Goal: Subscribe to service/newsletter

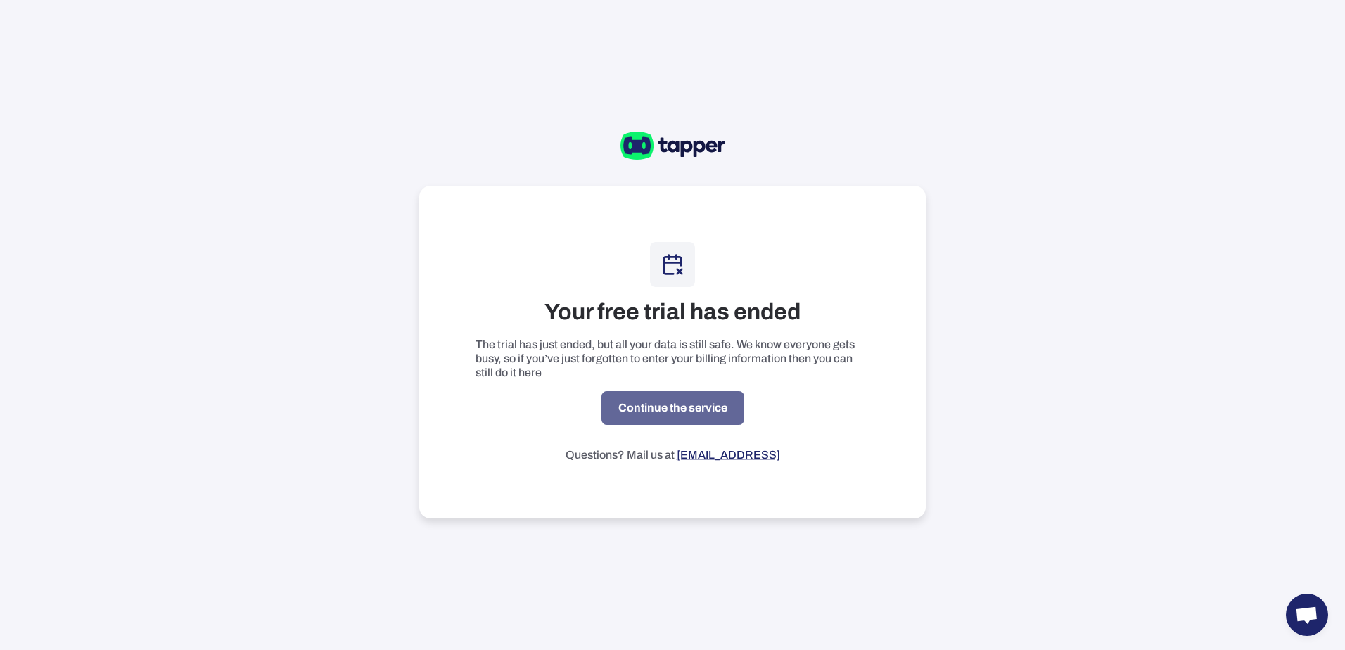
click at [718, 408] on link "Continue the service" at bounding box center [673, 408] width 143 height 34
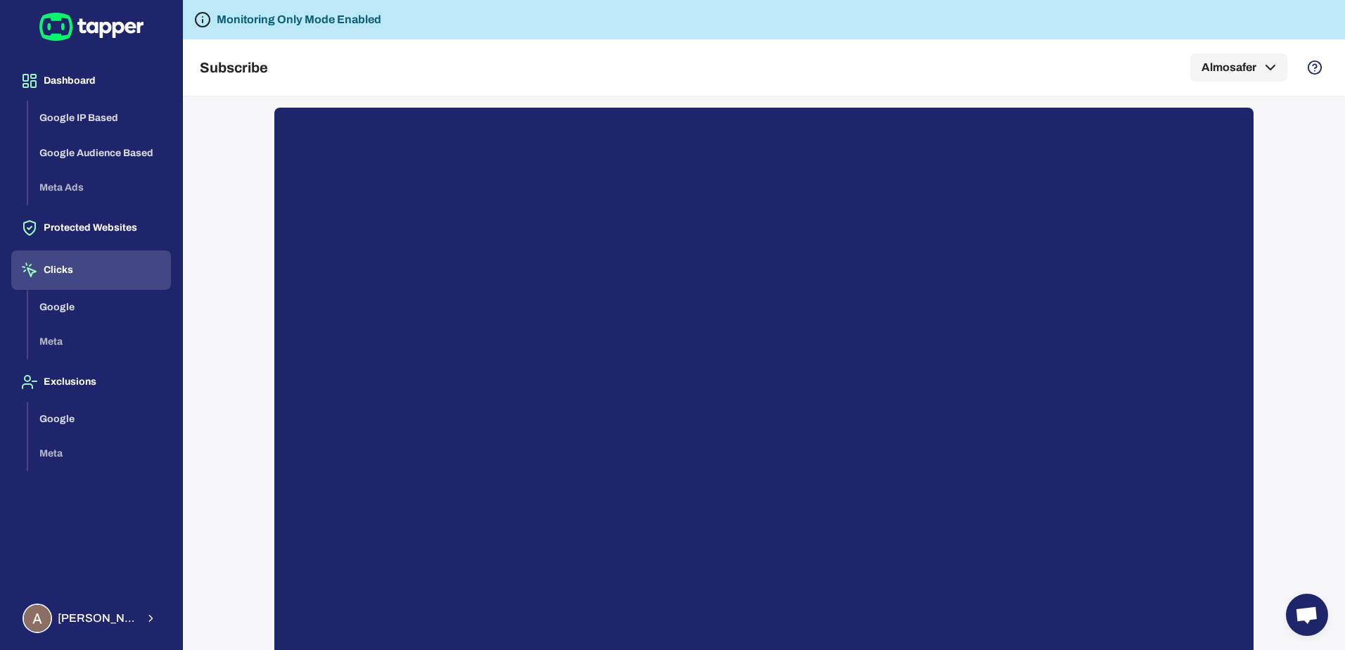
click at [74, 272] on button "Clicks" at bounding box center [91, 269] width 160 height 39
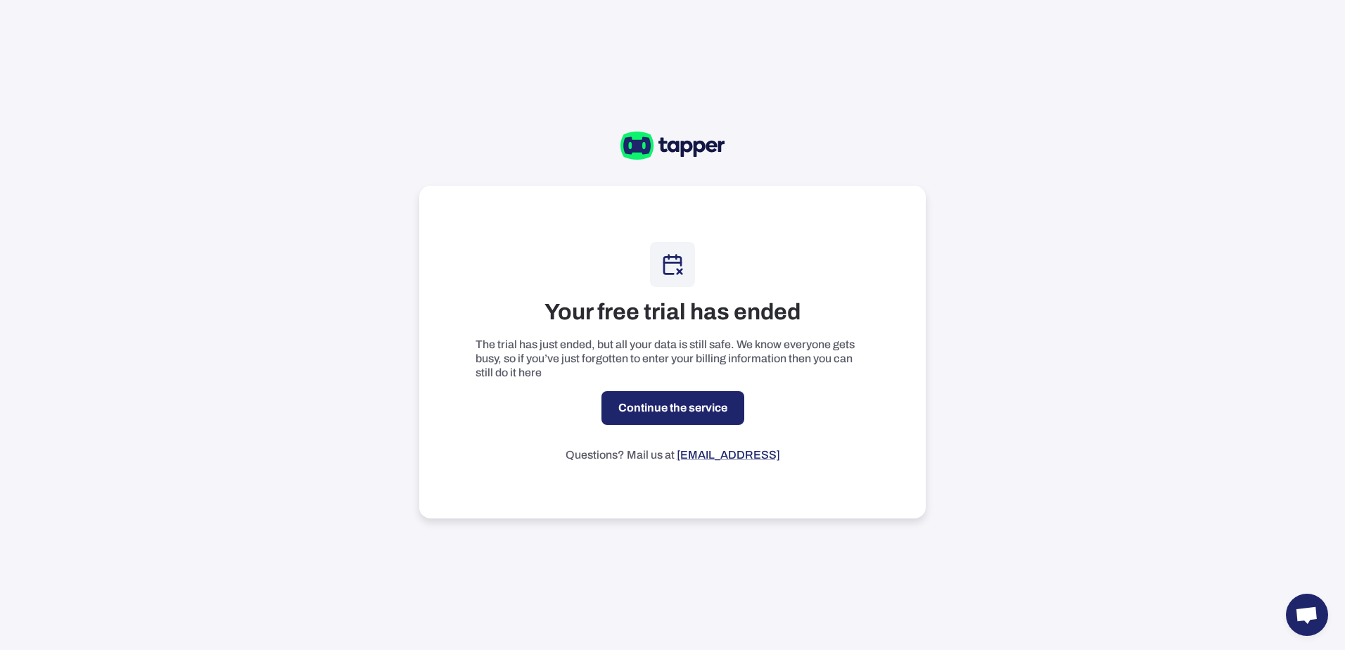
click at [696, 412] on link "Continue the service" at bounding box center [673, 408] width 143 height 34
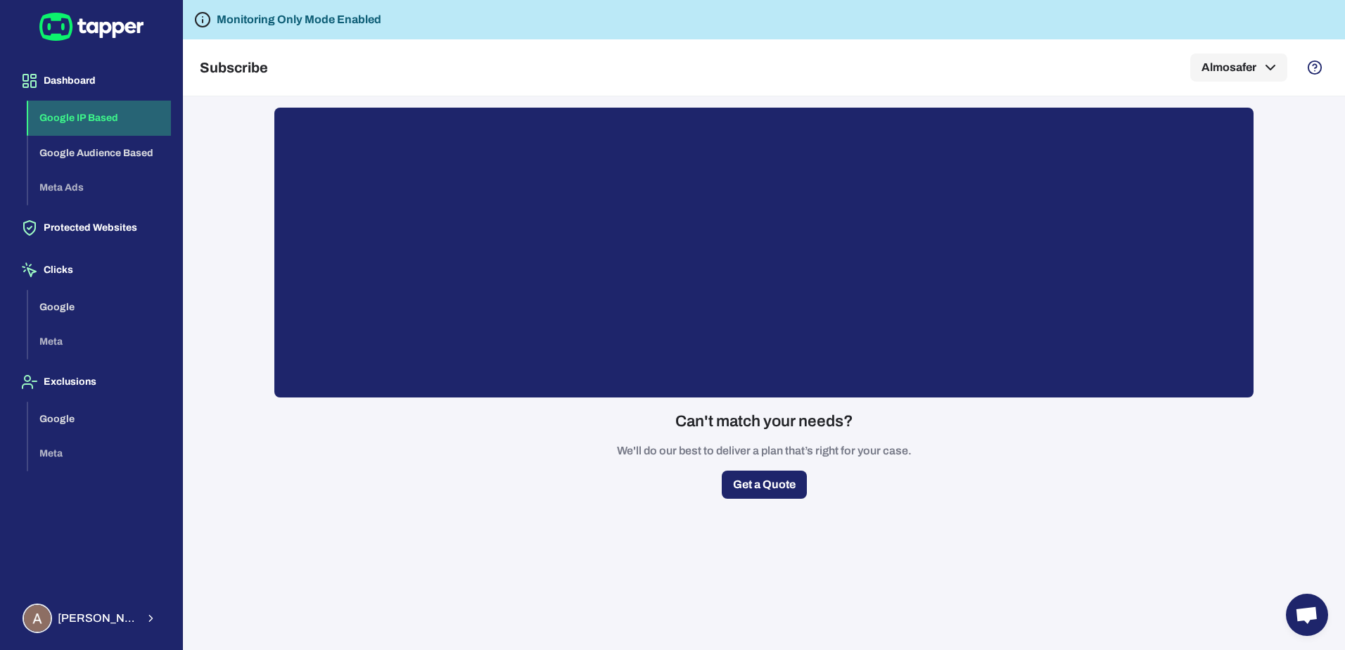
click at [101, 118] on button "Google IP Based" at bounding box center [99, 118] width 143 height 35
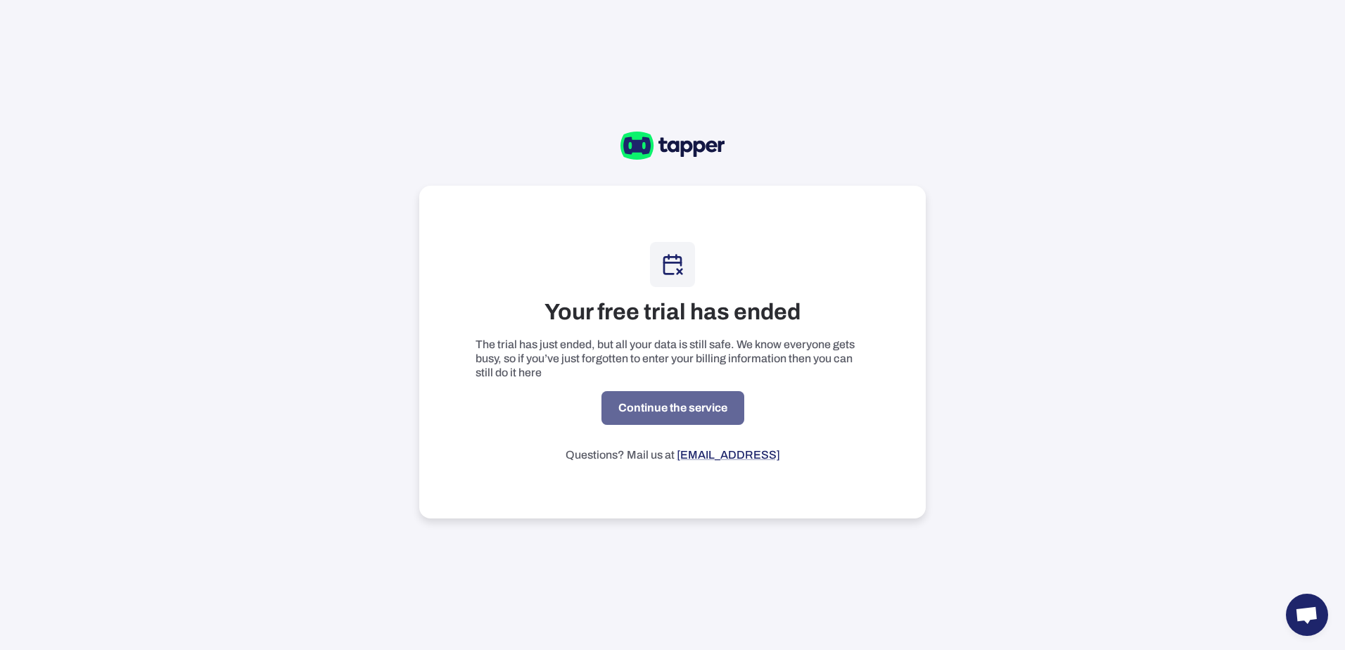
click at [683, 409] on link "Continue the service" at bounding box center [673, 408] width 143 height 34
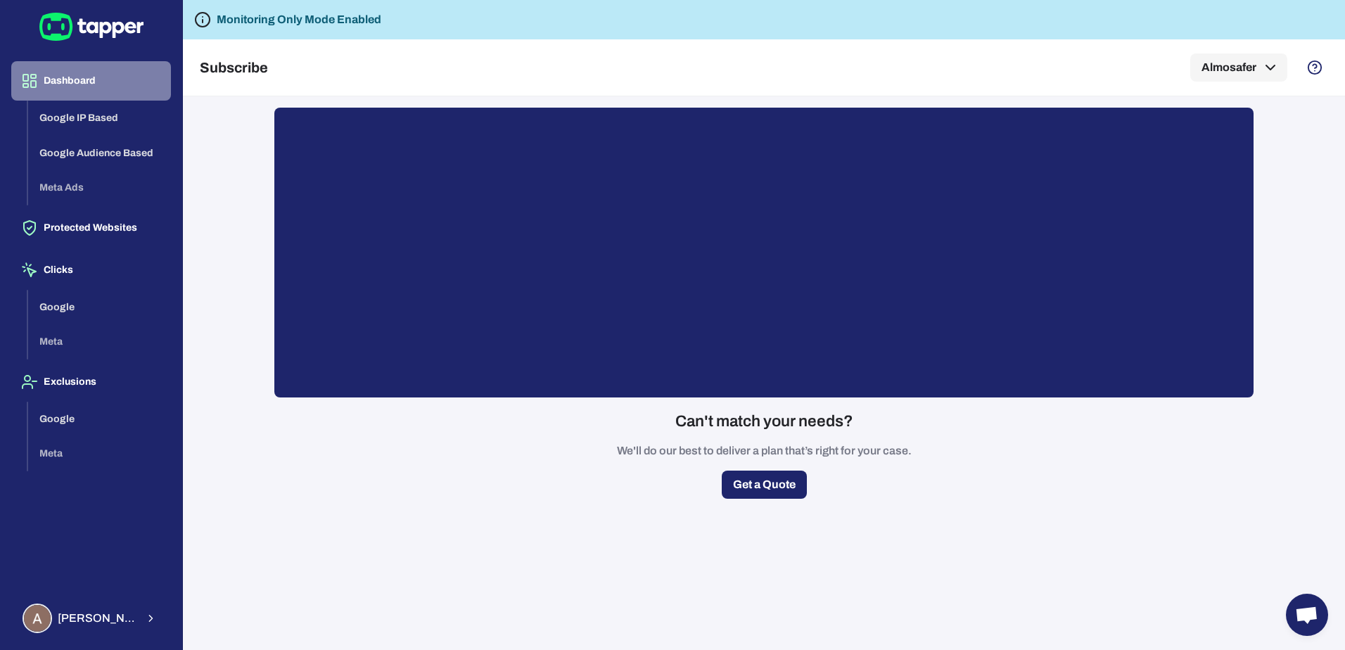
click at [80, 80] on button "Dashboard" at bounding box center [91, 80] width 160 height 39
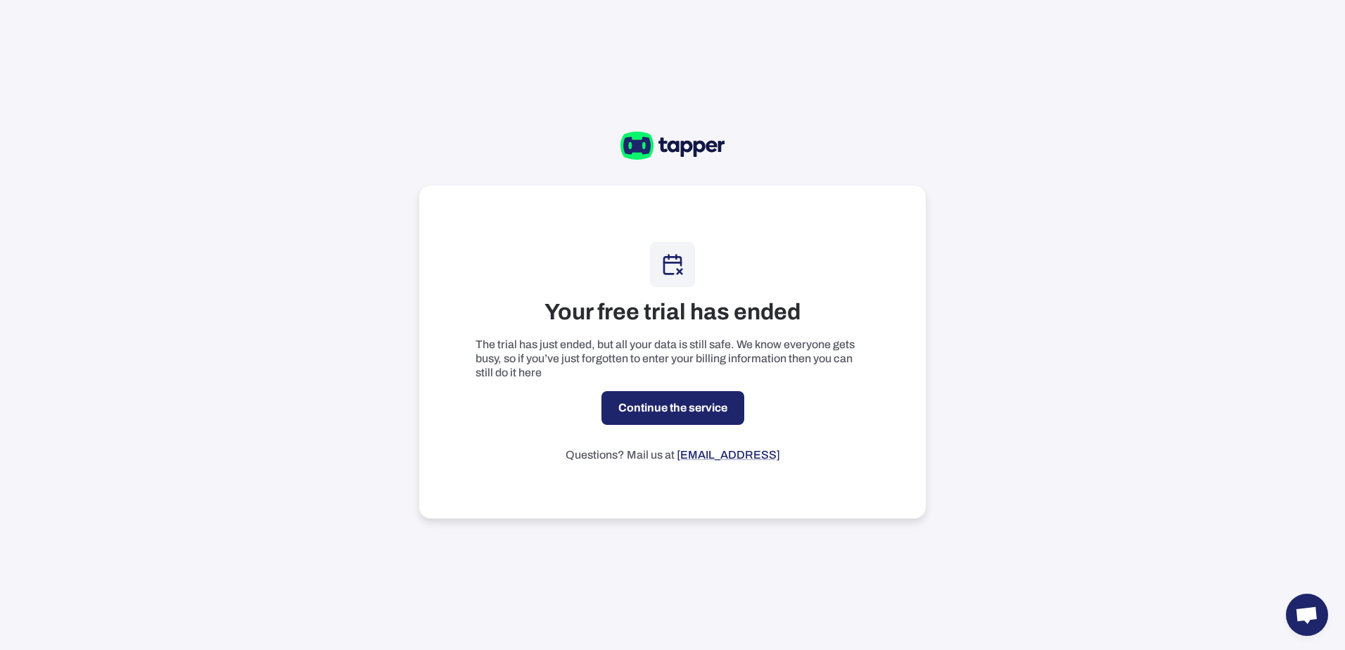
click at [667, 407] on link "Continue the service" at bounding box center [673, 408] width 143 height 34
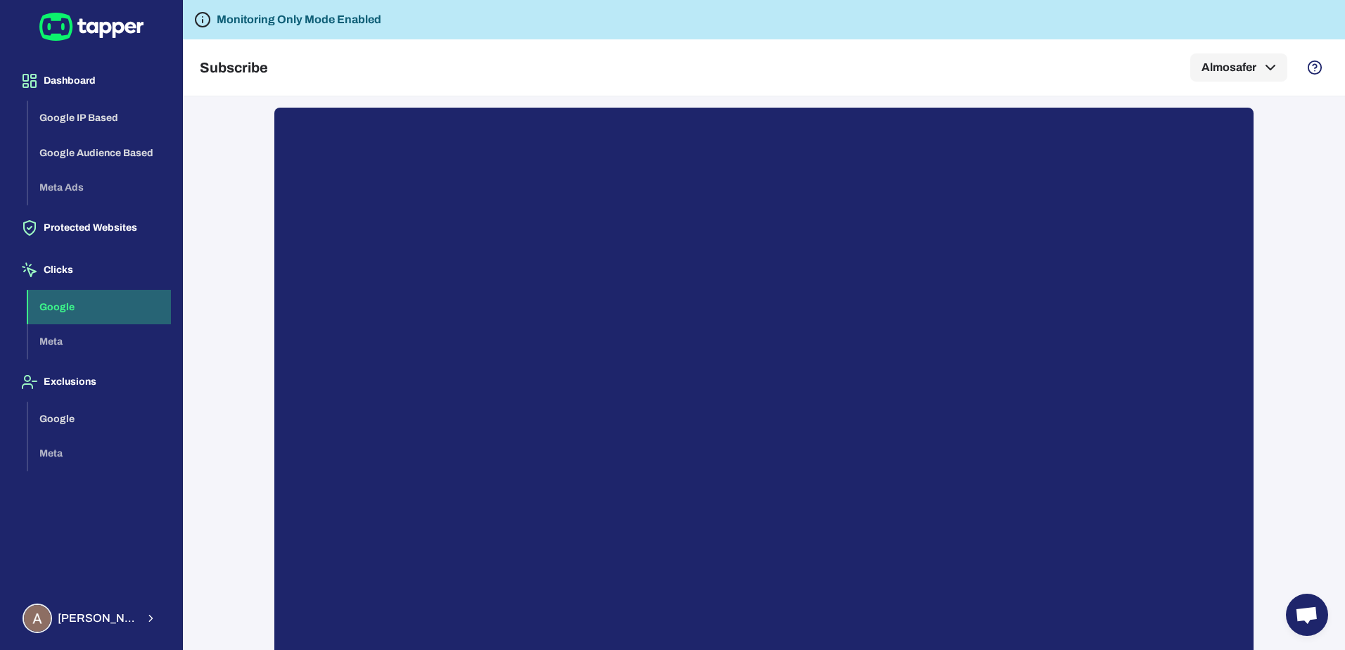
click at [84, 312] on button "Google" at bounding box center [99, 307] width 143 height 35
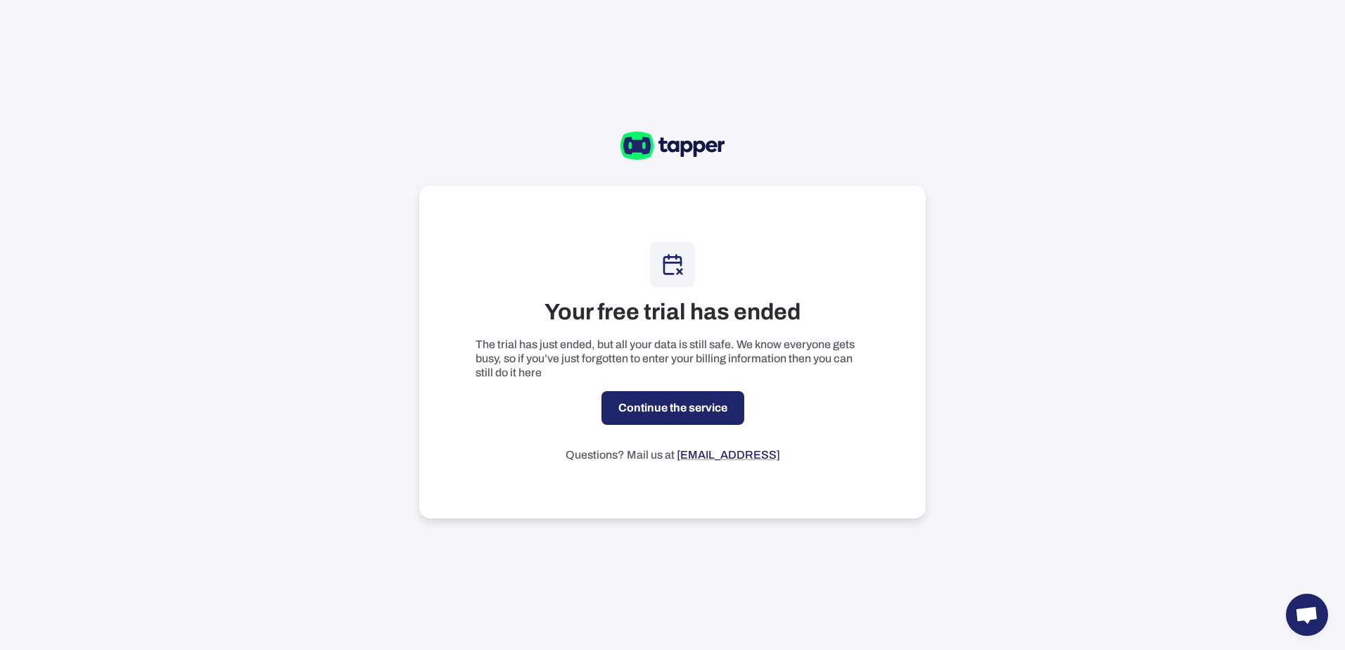
click at [692, 415] on link "Continue the service" at bounding box center [673, 408] width 143 height 34
